Goal: Check status: Check status

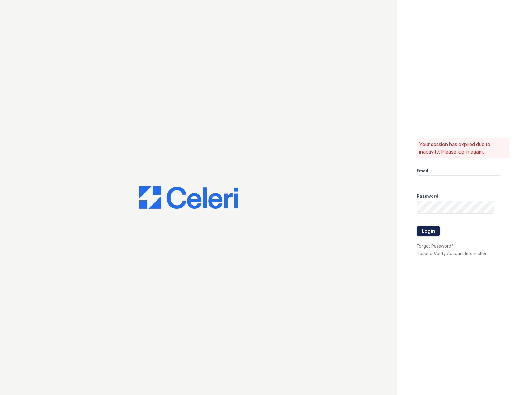
type input "hamiltoncovelm@greystar.com"
click at [434, 230] on button "Login" at bounding box center [428, 231] width 23 height 10
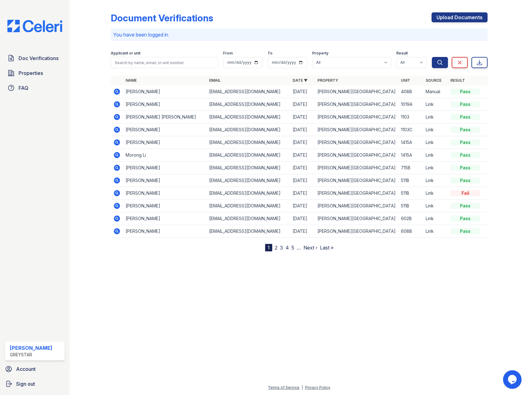
click at [118, 105] on icon at bounding box center [116, 104] width 7 height 7
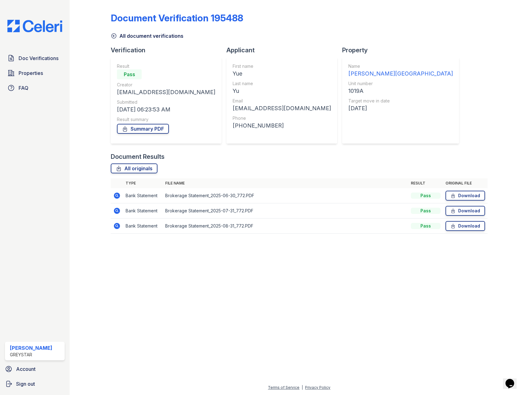
click at [119, 196] on icon at bounding box center [117, 196] width 6 height 6
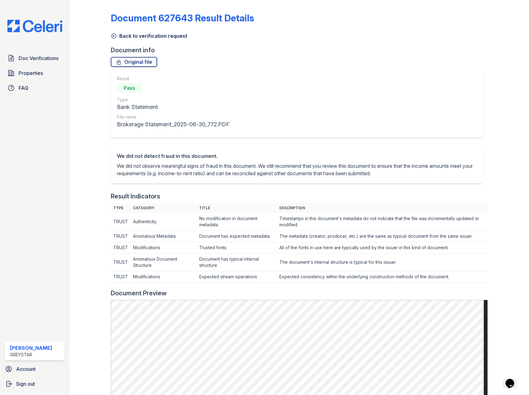
click at [129, 39] on link "Back to verification request" at bounding box center [149, 35] width 76 height 7
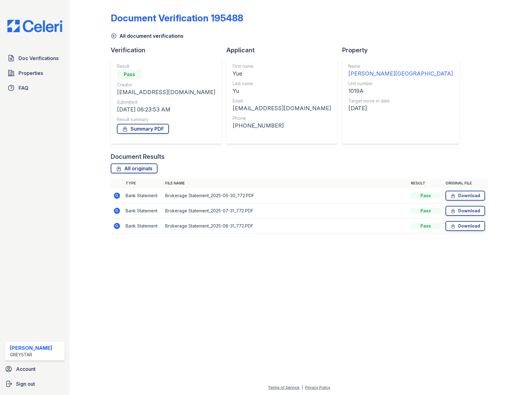
click at [117, 212] on icon at bounding box center [117, 211] width 6 height 6
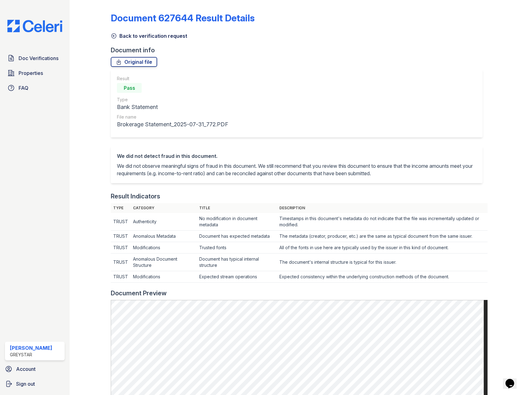
click at [124, 37] on link "Back to verification request" at bounding box center [149, 35] width 76 height 7
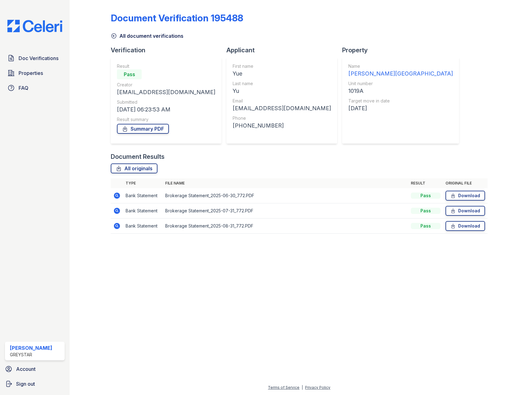
click at [115, 224] on icon at bounding box center [117, 226] width 6 height 6
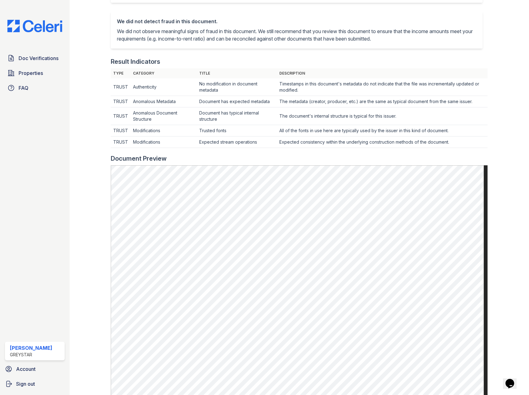
scroll to position [124, 0]
